Goal: Information Seeking & Learning: Learn about a topic

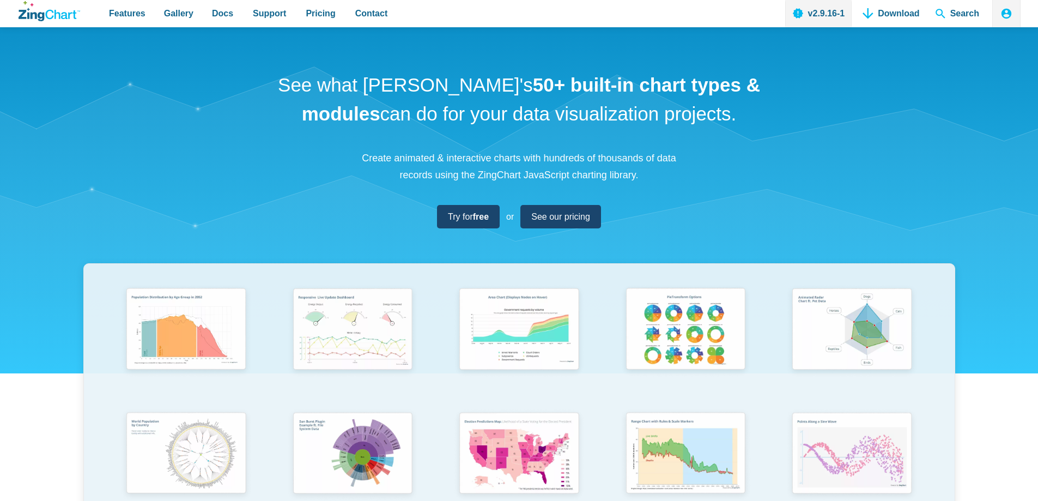
scroll to position [218, 0]
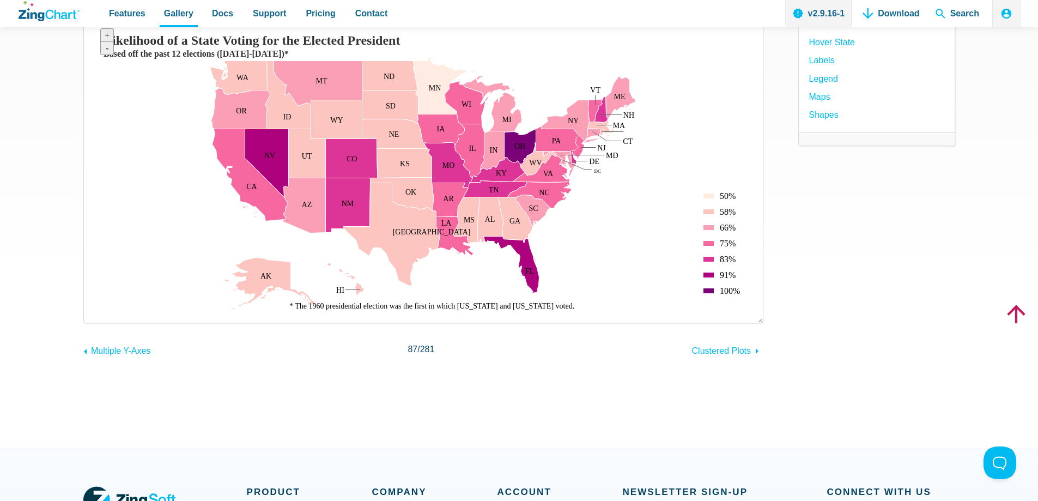
scroll to position [164, 0]
click at [990, 457] on button at bounding box center [998, 460] width 33 height 33
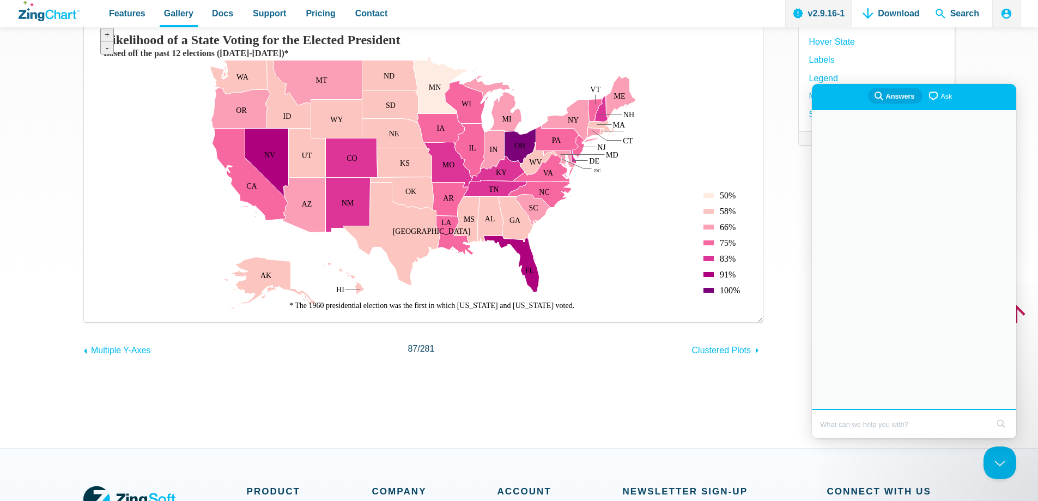
scroll to position [0, 0]
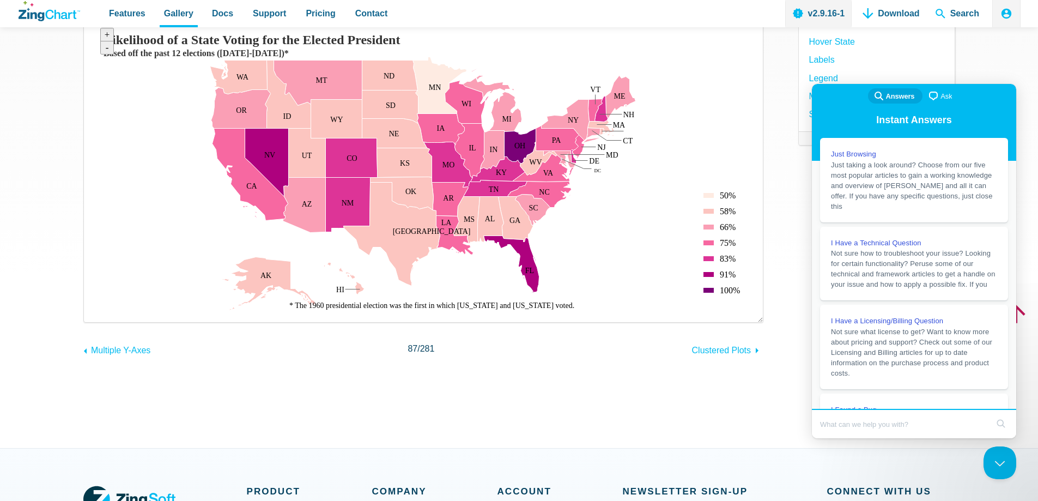
click at [662, 245] on img "App Content" at bounding box center [423, 166] width 657 height 289
click at [1007, 451] on button "Close Beacon popover" at bounding box center [998, 460] width 33 height 33
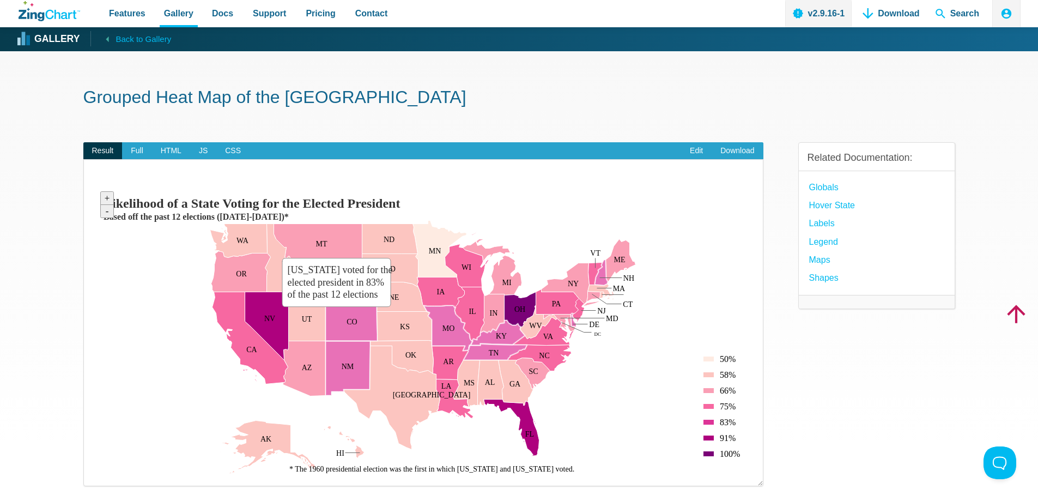
click at [95, 475] on area "Colorado voted for the elected president in 83% of the past 12 elections" at bounding box center [95, 475] width 0 height 0
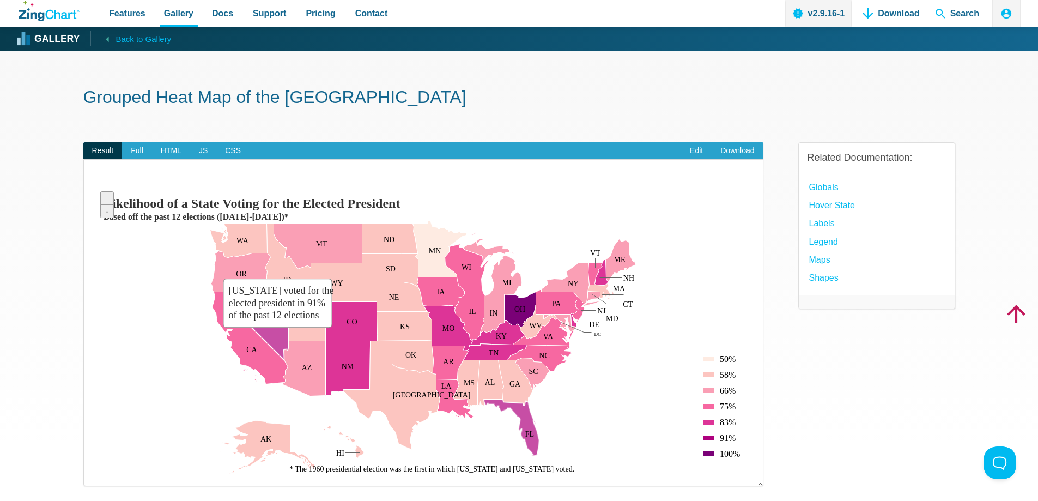
click at [95, 475] on area "Nevada voted for the elected president in 91% of the past 12 elections" at bounding box center [95, 475] width 0 height 0
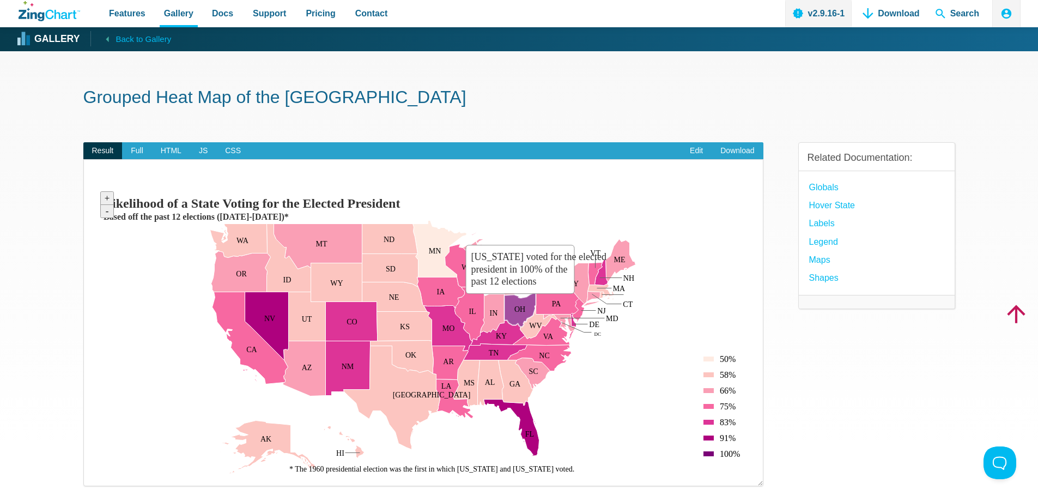
click at [95, 475] on area "Ohio voted for the elected president in 100% of the past 12 elections" at bounding box center [95, 475] width 0 height 0
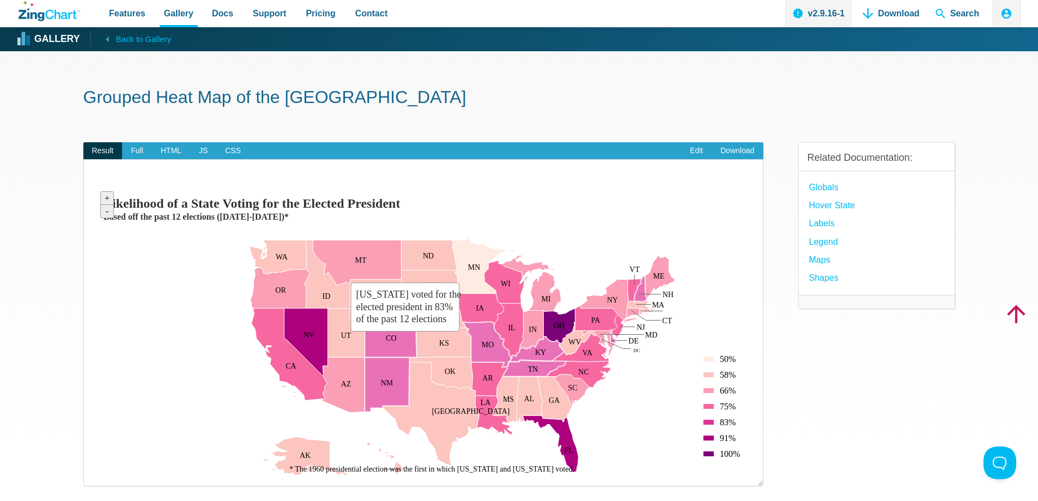
drag, startPoint x: 366, startPoint y: 337, endPoint x: 405, endPoint y: 343, distance: 39.6
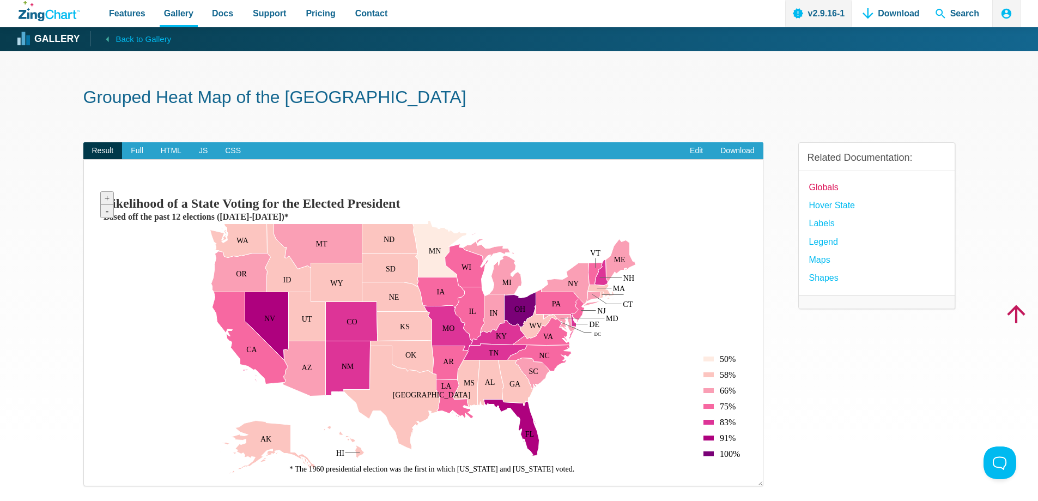
click at [832, 189] on link "globals" at bounding box center [823, 187] width 29 height 15
click at [826, 260] on link "Maps" at bounding box center [819, 259] width 21 height 15
